Goal: Task Accomplishment & Management: Use online tool/utility

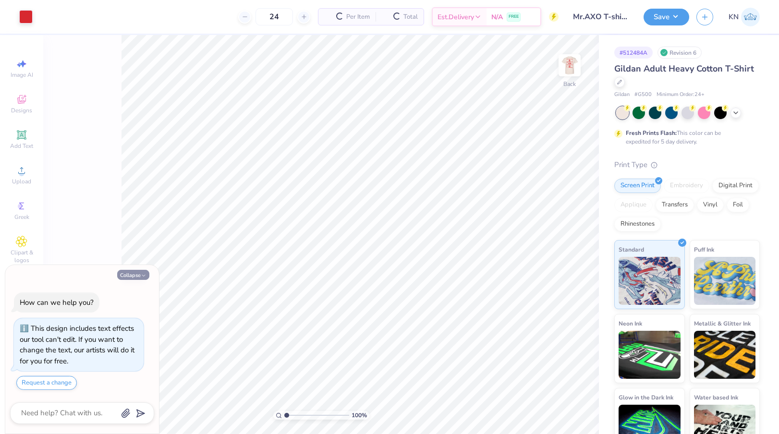
click at [138, 276] on button "Collapse" at bounding box center [133, 275] width 32 height 10
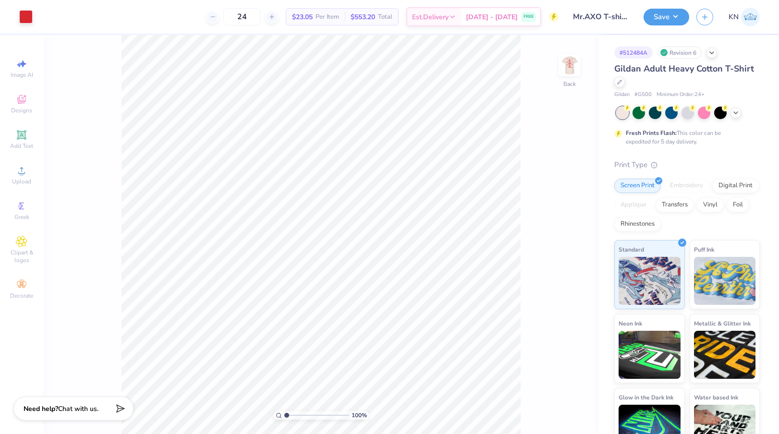
type textarea "x"
click at [21, 15] on div at bounding box center [25, 15] width 13 height 13
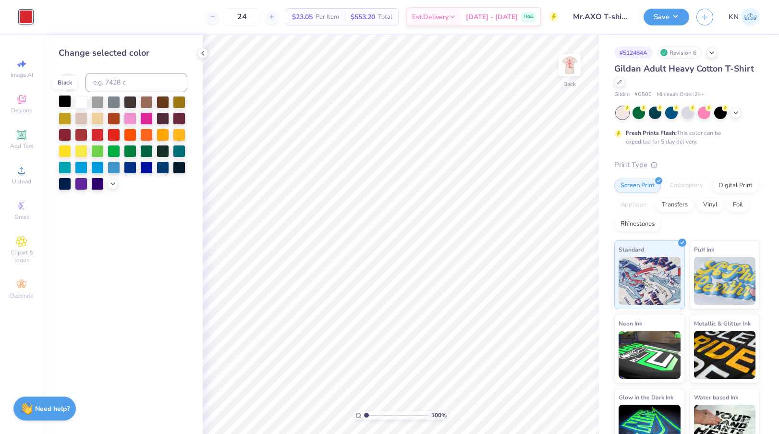
click at [65, 102] on div at bounding box center [65, 101] width 12 height 12
click at [570, 70] on img at bounding box center [569, 65] width 38 height 38
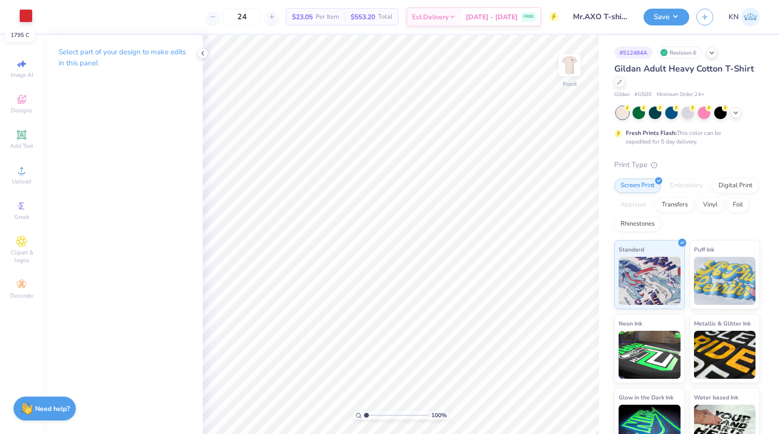
click at [25, 18] on div at bounding box center [25, 15] width 13 height 13
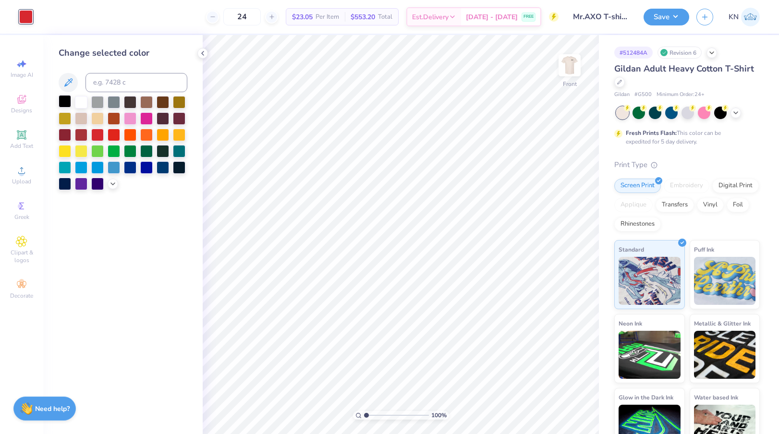
click at [65, 103] on div at bounding box center [65, 101] width 12 height 12
click at [568, 69] on img at bounding box center [569, 65] width 38 height 38
click at [662, 12] on button "Save" at bounding box center [666, 15] width 46 height 17
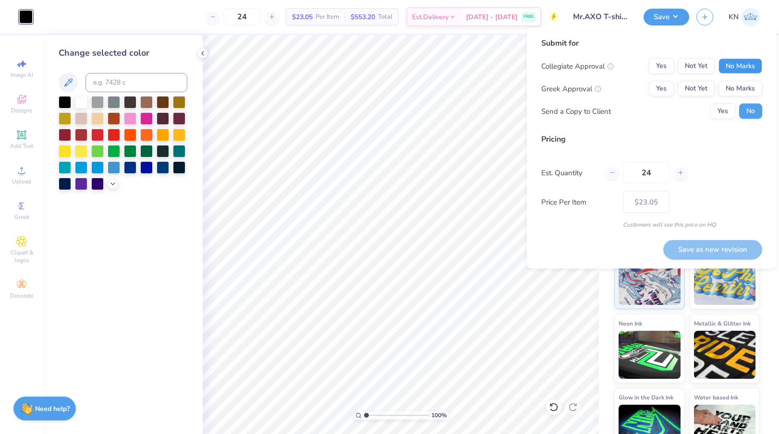
click at [743, 68] on button "No Marks" at bounding box center [740, 66] width 44 height 15
click at [666, 85] on button "Yes" at bounding box center [661, 88] width 25 height 15
click at [697, 246] on button "Save as new revision" at bounding box center [712, 250] width 99 height 20
type input "$23.05"
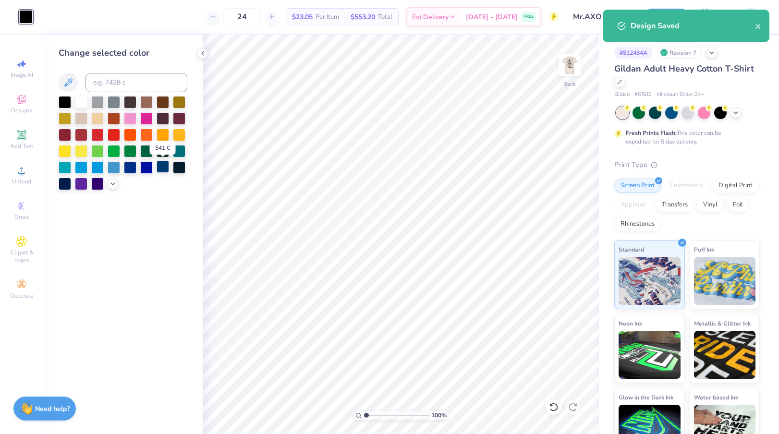
click at [165, 171] on div at bounding box center [162, 166] width 12 height 12
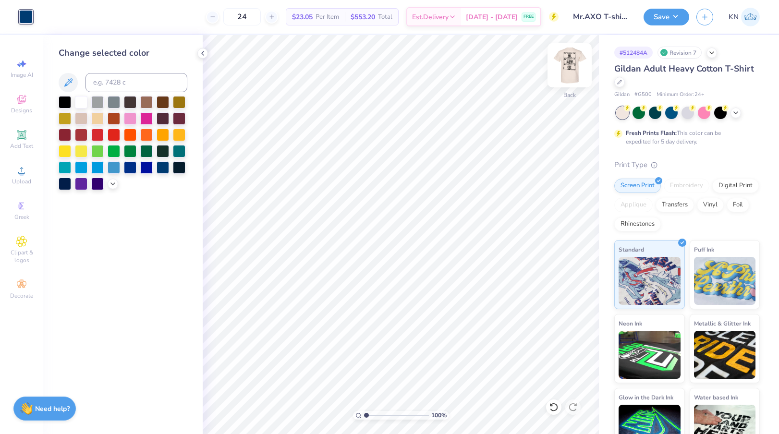
click at [574, 67] on img at bounding box center [569, 65] width 38 height 38
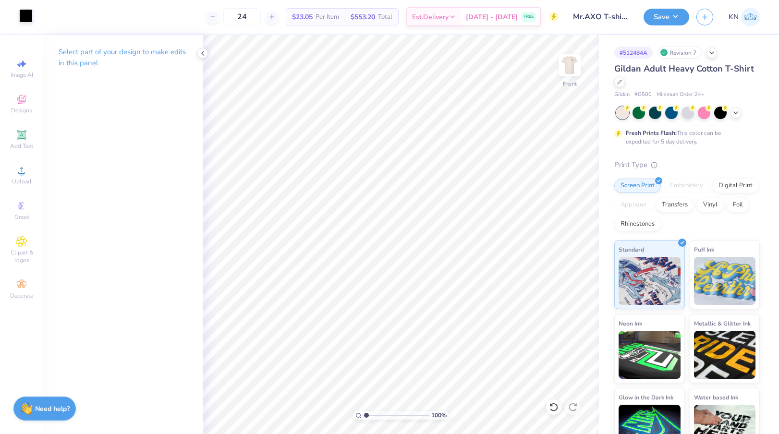
click at [24, 15] on div at bounding box center [25, 15] width 13 height 13
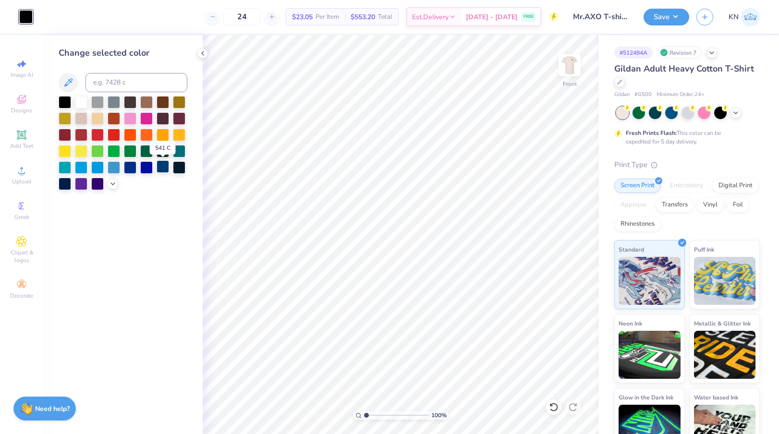
click at [165, 168] on div at bounding box center [162, 166] width 12 height 12
click at [670, 16] on button "Save" at bounding box center [666, 15] width 46 height 17
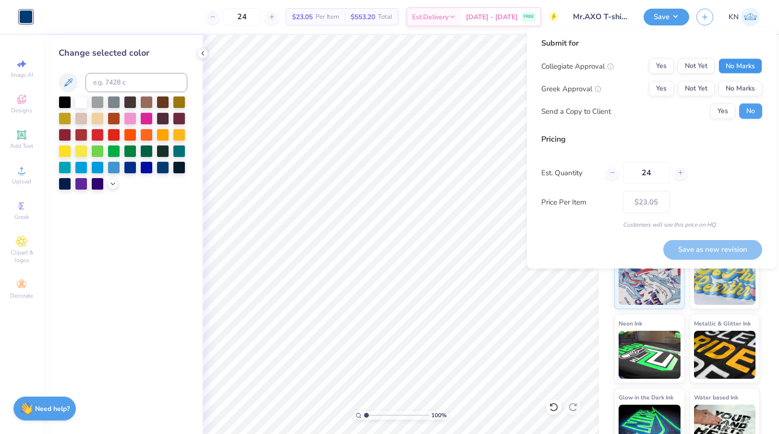
click at [741, 65] on button "No Marks" at bounding box center [740, 66] width 44 height 15
click at [668, 88] on button "Yes" at bounding box center [661, 88] width 25 height 15
click at [697, 252] on button "Save as new revision" at bounding box center [712, 250] width 99 height 20
type input "$23.05"
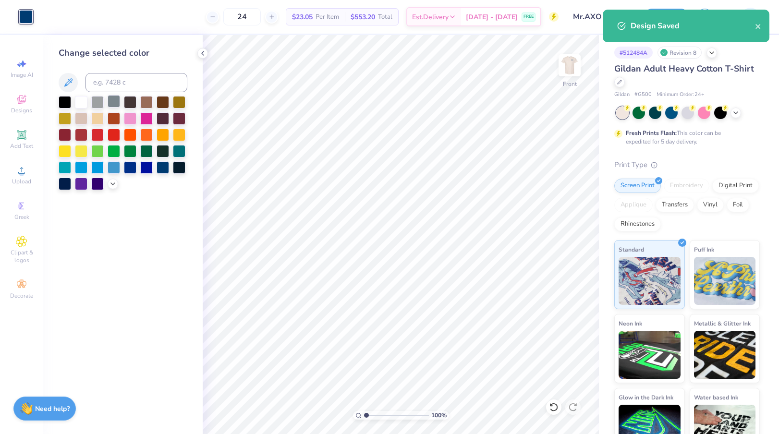
click at [117, 101] on div at bounding box center [114, 101] width 12 height 12
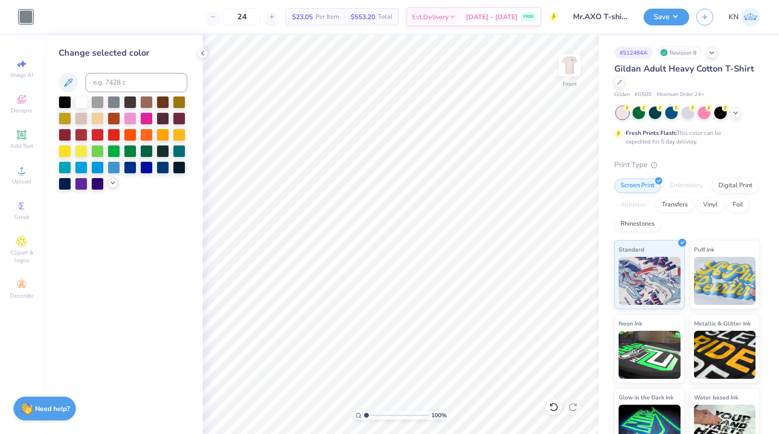
click at [113, 181] on icon at bounding box center [113, 183] width 8 height 8
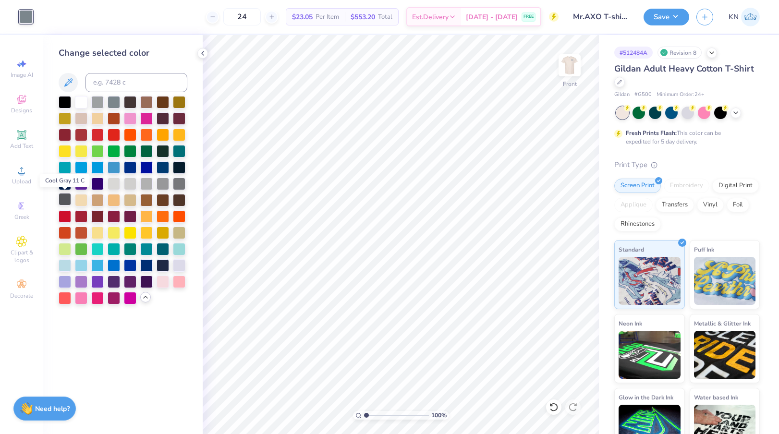
click at [66, 201] on div at bounding box center [65, 199] width 12 height 12
click at [573, 69] on img at bounding box center [569, 65] width 38 height 38
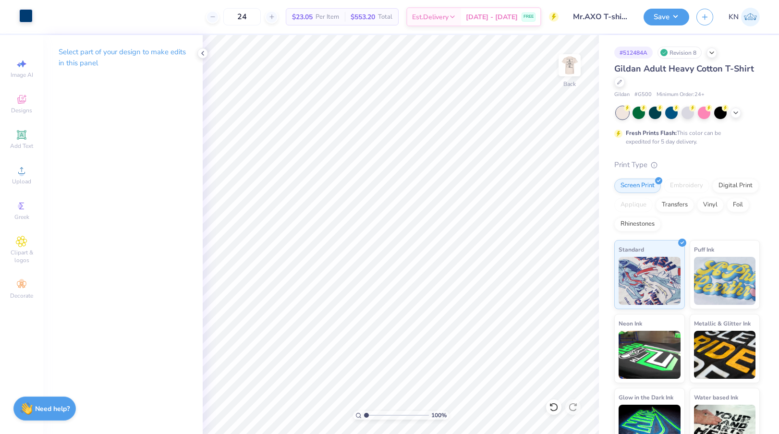
click at [26, 17] on div at bounding box center [25, 15] width 13 height 13
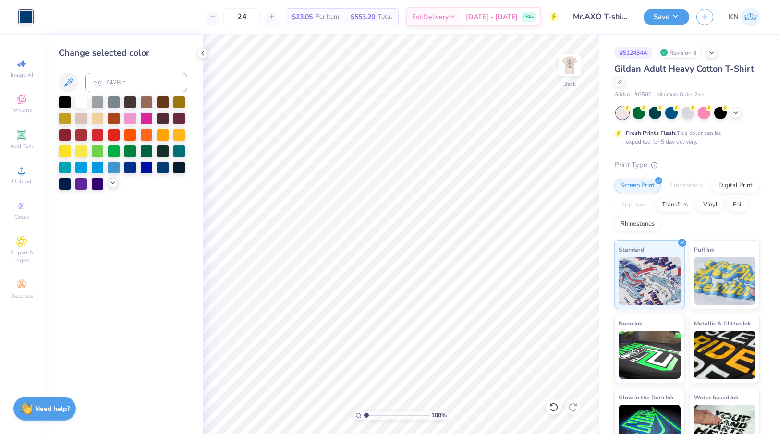
click at [108, 184] on div at bounding box center [113, 183] width 11 height 11
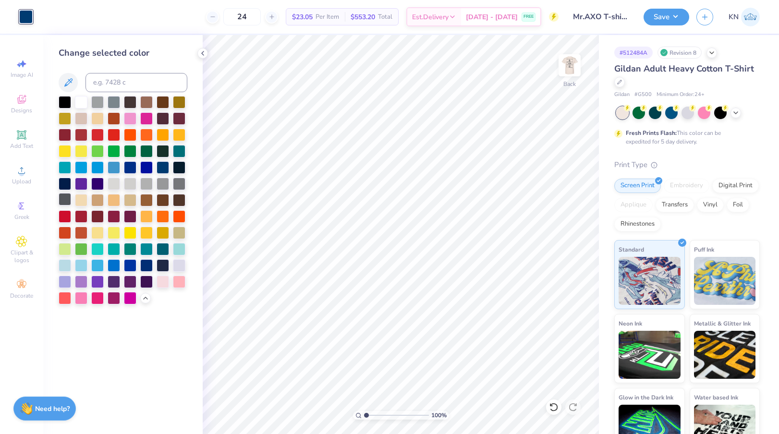
click at [65, 202] on div at bounding box center [65, 199] width 12 height 12
click at [574, 62] on img at bounding box center [569, 65] width 38 height 38
click at [670, 18] on button "Save" at bounding box center [666, 15] width 46 height 17
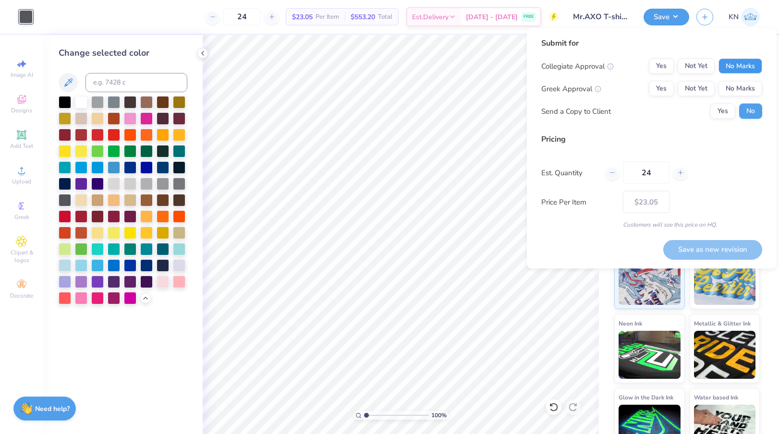
click at [750, 71] on button "No Marks" at bounding box center [740, 66] width 44 height 15
click at [664, 88] on button "Yes" at bounding box center [661, 88] width 25 height 15
click at [703, 247] on button "Save as new revision" at bounding box center [712, 250] width 99 height 20
type input "$23.05"
